Goal: Task Accomplishment & Management: Manage account settings

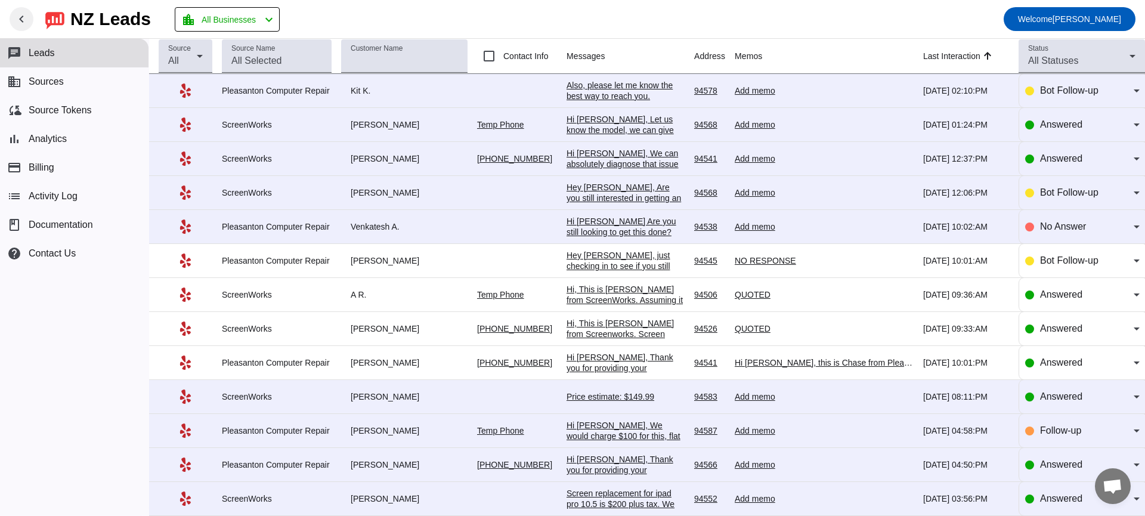
click at [18, 17] on mat-icon "chevron_left" at bounding box center [21, 19] width 14 height 14
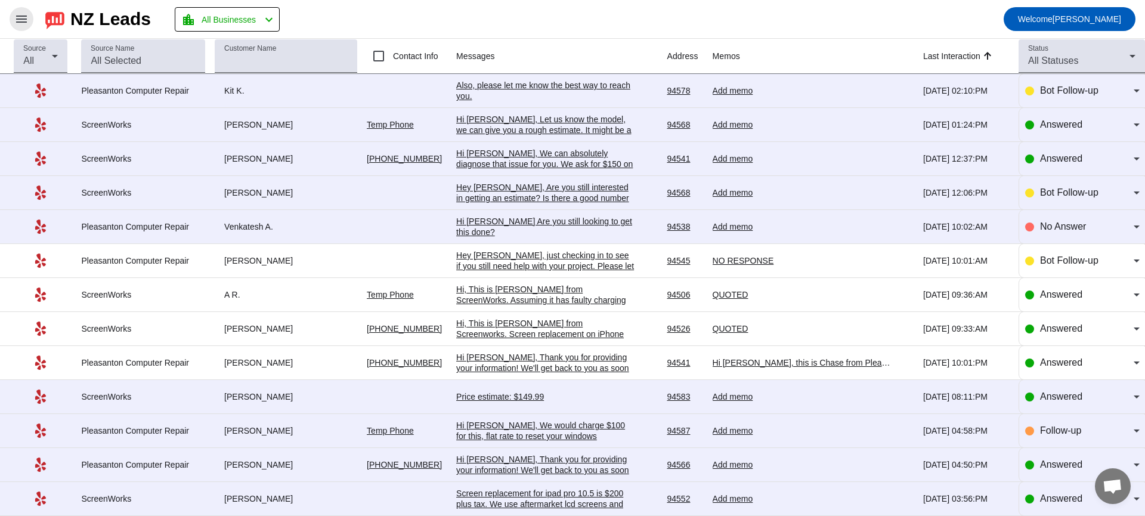
drag, startPoint x: 21, startPoint y: 17, endPoint x: 26, endPoint y: 45, distance: 29.0
click at [21, 17] on mat-icon "menu" at bounding box center [21, 19] width 14 height 14
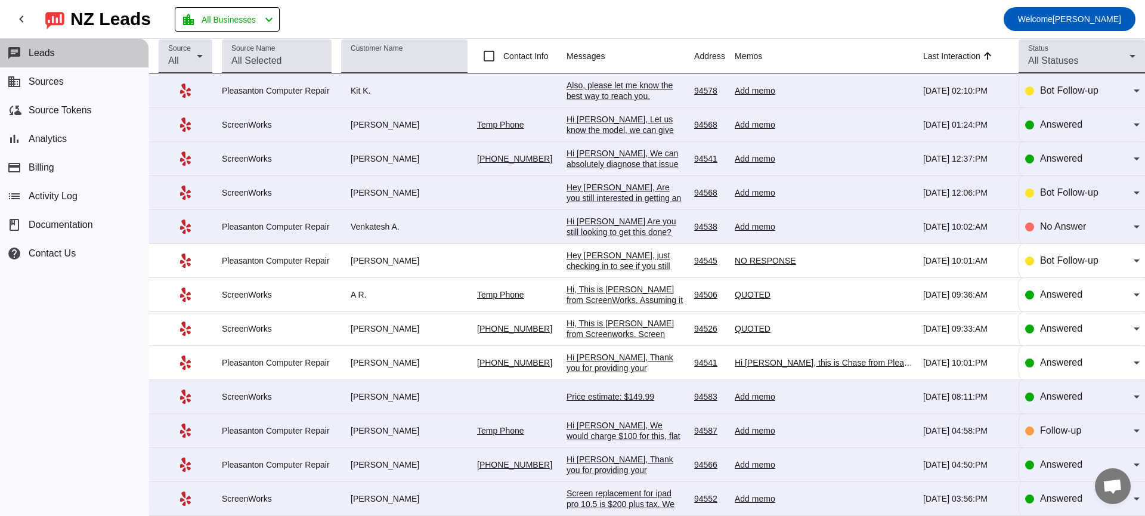
click at [45, 55] on span "Leads" at bounding box center [42, 53] width 26 height 11
click at [47, 81] on span "Sources" at bounding box center [46, 81] width 35 height 11
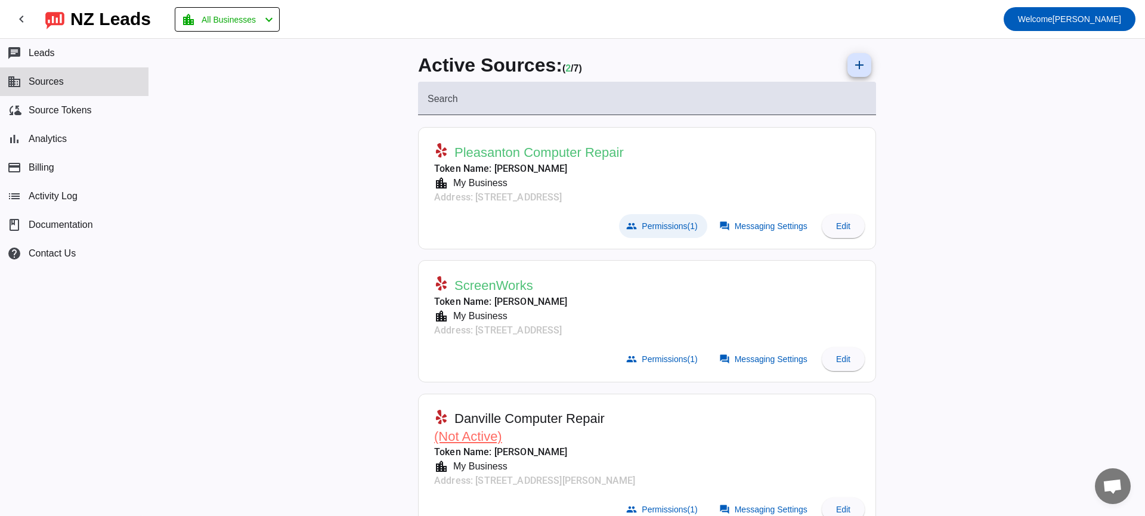
click at [661, 225] on span "Permissions (1)" at bounding box center [669, 226] width 55 height 10
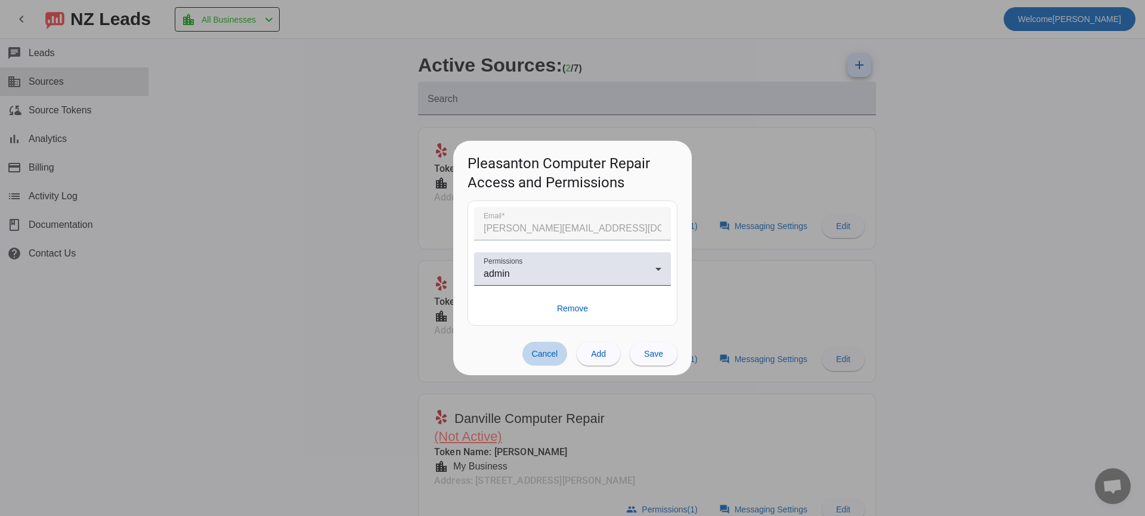
click at [532, 353] on span "Cancel" at bounding box center [545, 354] width 26 height 10
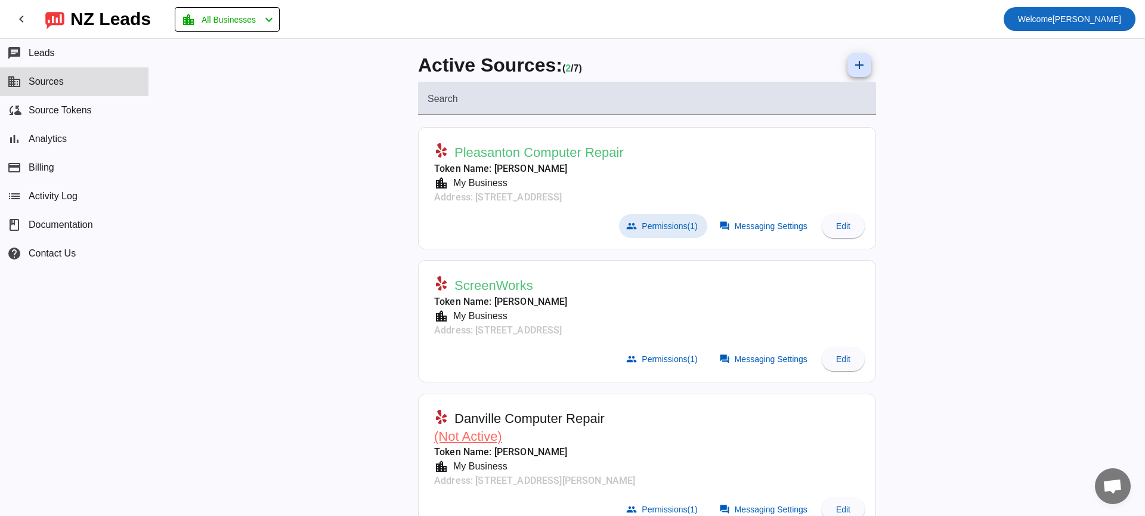
click at [1065, 21] on span "Welcome [PERSON_NAME]" at bounding box center [1069, 19] width 103 height 17
click at [1044, 144] on div at bounding box center [572, 258] width 1145 height 516
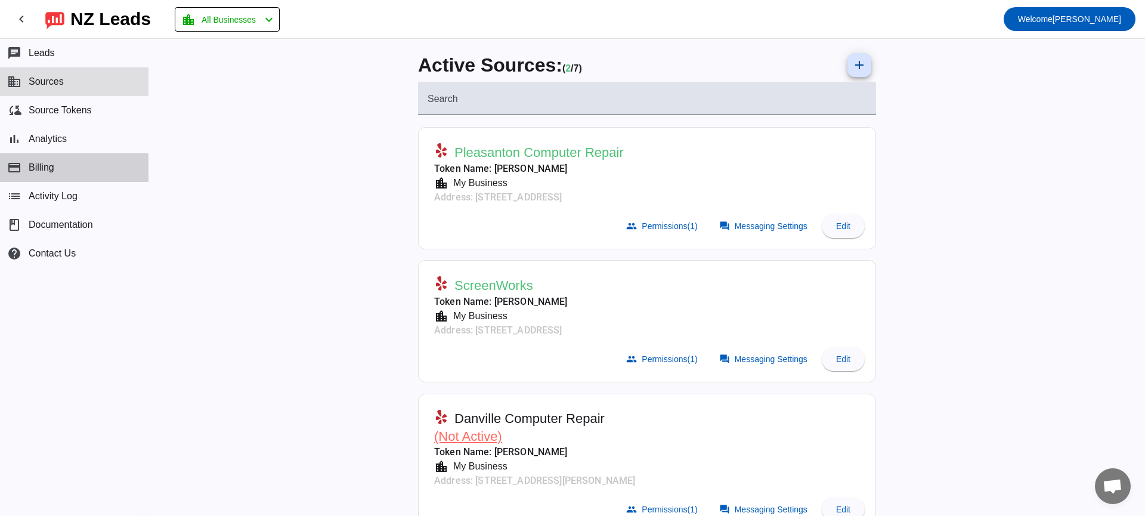
click at [57, 172] on button "payment Billing" at bounding box center [74, 167] width 149 height 29
click at [24, 20] on mat-icon "chevron_left" at bounding box center [21, 19] width 14 height 14
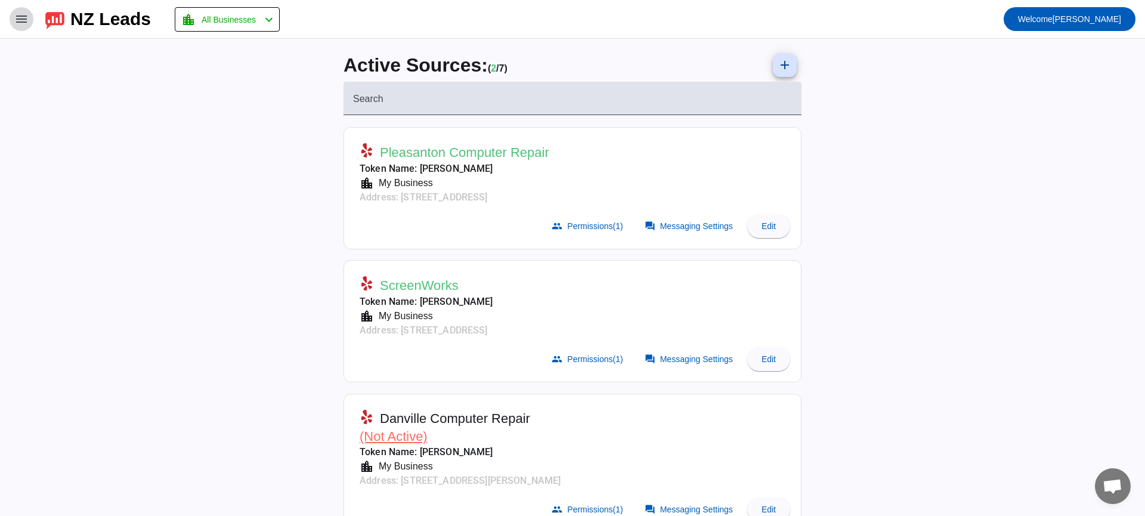
click at [23, 21] on mat-icon "menu" at bounding box center [21, 19] width 14 height 14
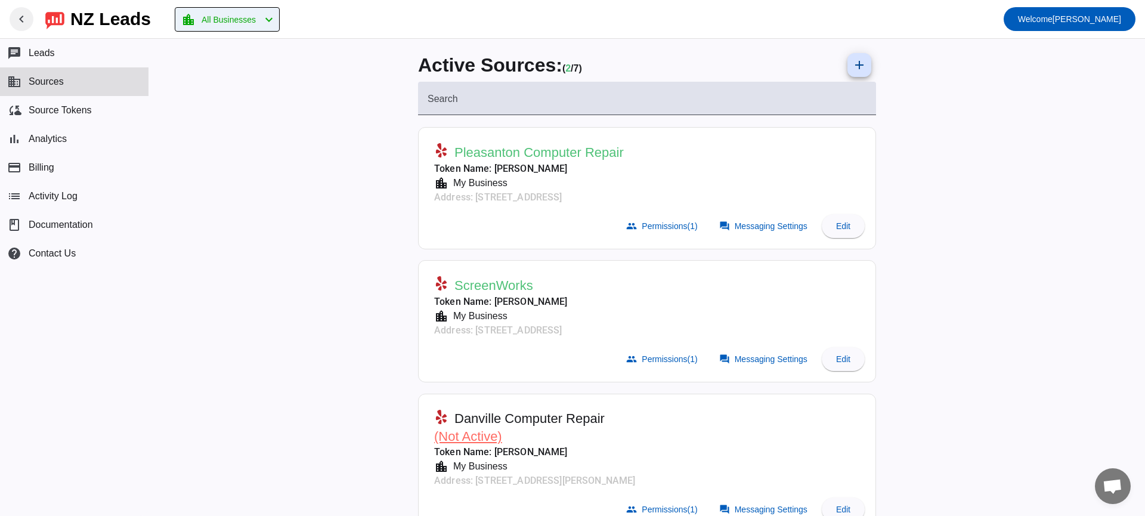
click at [219, 22] on span "All Businesses" at bounding box center [229, 19] width 54 height 17
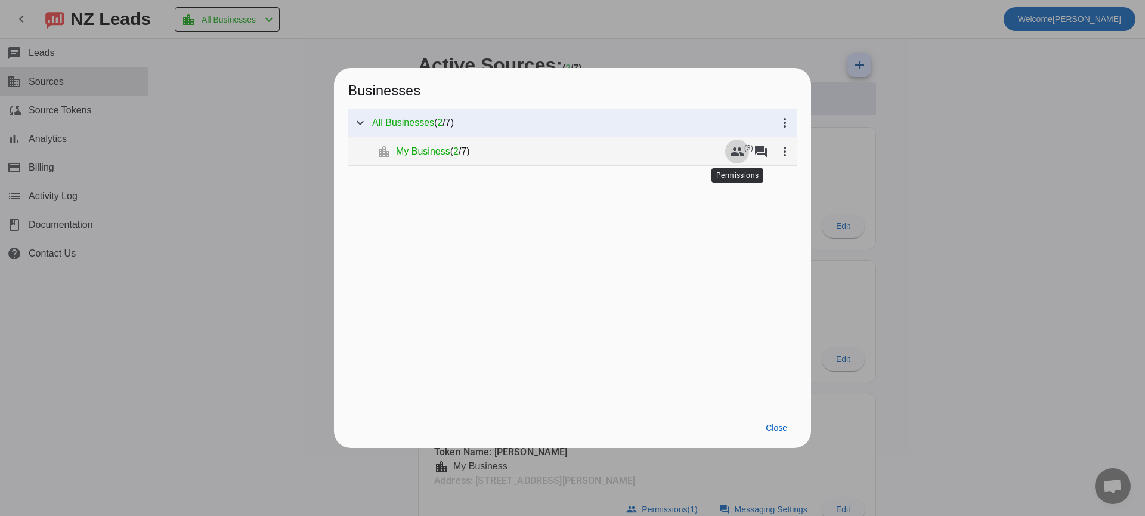
click at [743, 150] on mat-icon "group" at bounding box center [737, 151] width 14 height 14
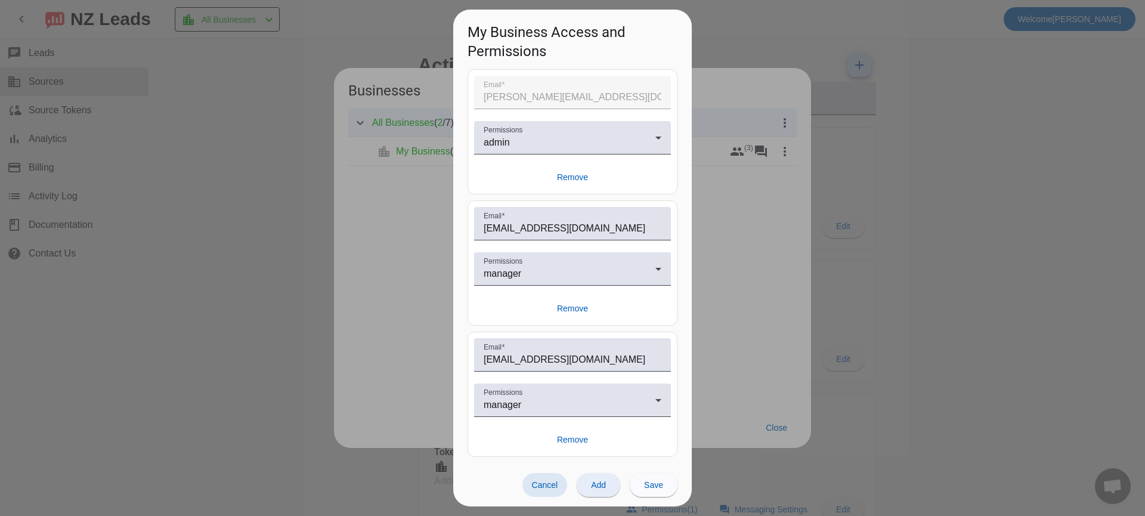
click at [611, 486] on span at bounding box center [599, 485] width 44 height 29
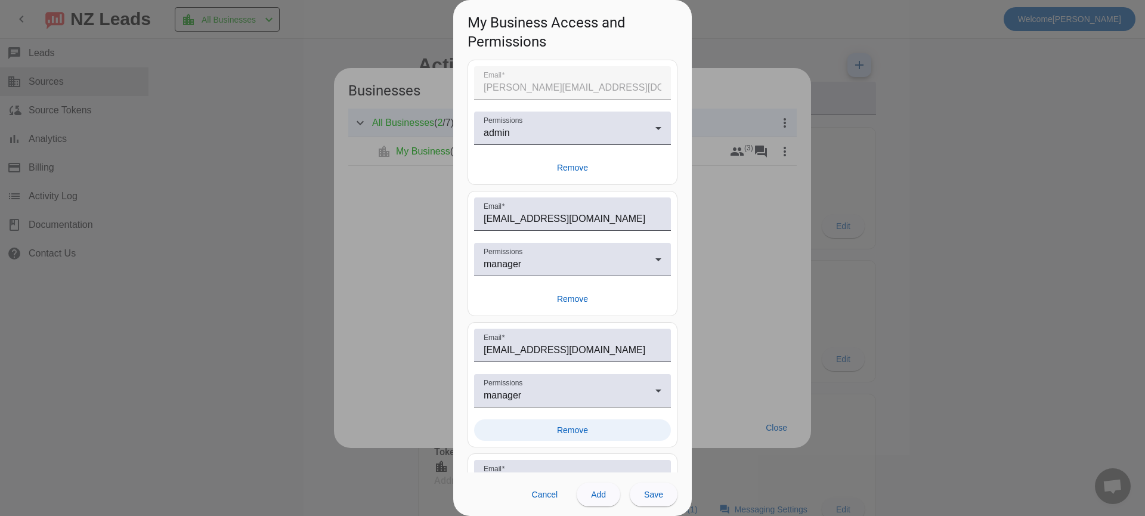
scroll to position [115, 0]
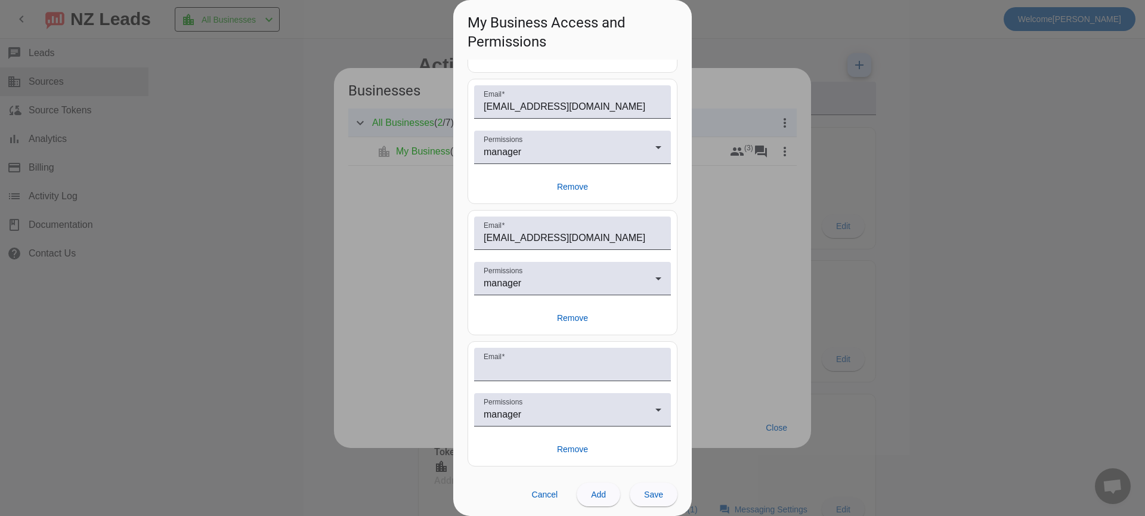
click at [528, 386] on div at bounding box center [572, 387] width 197 height 12
click at [526, 373] on input "Email" at bounding box center [573, 369] width 178 height 14
type input "[PERSON_NAME][EMAIL_ADDRESS][DOMAIN_NAME]"
click at [650, 490] on span "Save" at bounding box center [653, 495] width 19 height 10
